Goal: Task Accomplishment & Management: Manage account settings

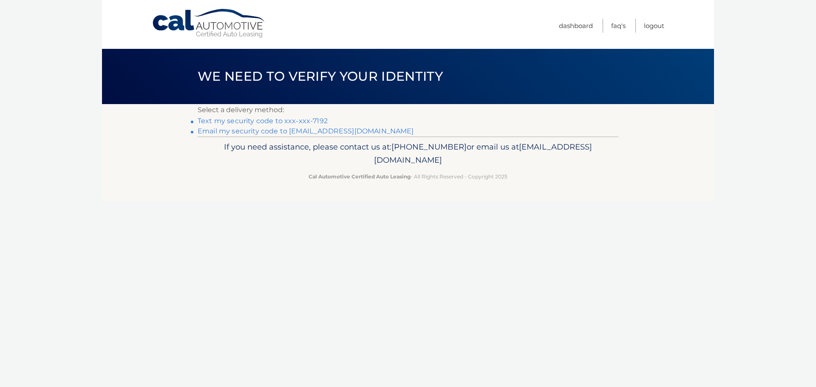
click at [321, 119] on link "Text my security code to xxx-xxx-7192" at bounding box center [263, 121] width 130 height 8
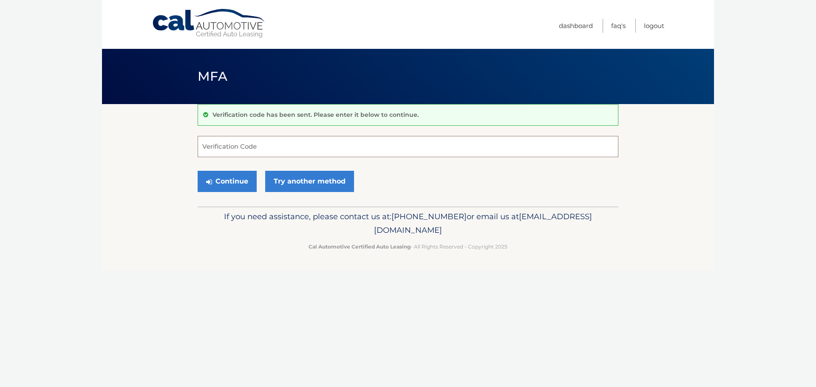
click at [290, 144] on input "Verification Code" at bounding box center [408, 146] width 421 height 21
type input "206174"
click at [223, 179] on button "Continue" at bounding box center [227, 181] width 59 height 21
